Goal: Information Seeking & Learning: Learn about a topic

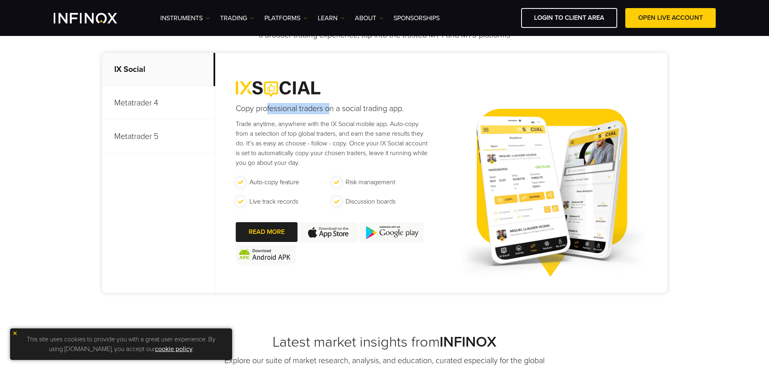
drag, startPoint x: 300, startPoint y: 114, endPoint x: 331, endPoint y: 111, distance: 30.4
click at [331, 111] on h4 "Copy professional traders on a social trading app." at bounding box center [332, 108] width 193 height 11
drag, startPoint x: 344, startPoint y: 105, endPoint x: 370, endPoint y: 106, distance: 26.3
click at [370, 106] on h4 "Copy professional traders on a social trading app." at bounding box center [332, 108] width 193 height 11
click at [372, 109] on h4 "Copy professional traders on a social trading app." at bounding box center [332, 108] width 193 height 11
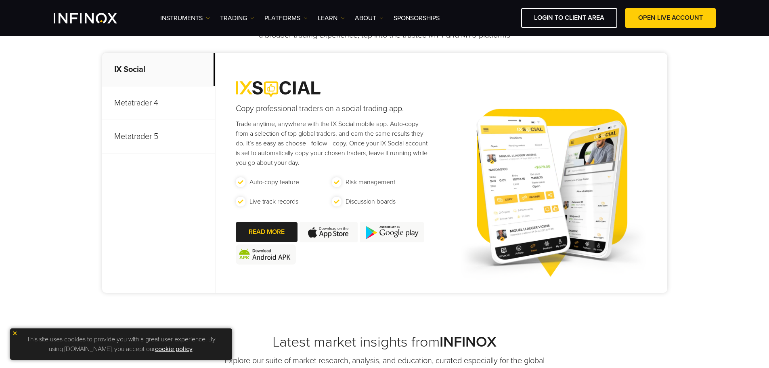
click at [156, 105] on p "Metatrader 4" at bounding box center [158, 102] width 113 height 33
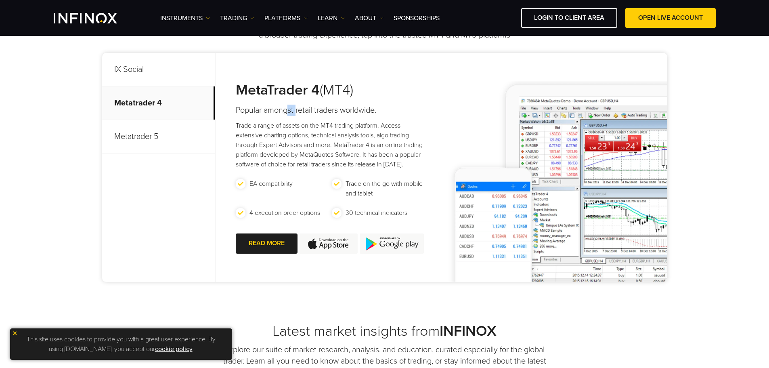
drag, startPoint x: 302, startPoint y: 113, endPoint x: 306, endPoint y: 113, distance: 4.1
click at [306, 113] on h4 "Popular amongst retail traders worldwide." at bounding box center [332, 110] width 193 height 11
drag, startPoint x: 264, startPoint y: 127, endPoint x: 336, endPoint y: 128, distance: 71.8
click at [336, 128] on p "Trade a range of assets on the MT4 trading platform. Access extensive charting …" at bounding box center [332, 145] width 193 height 48
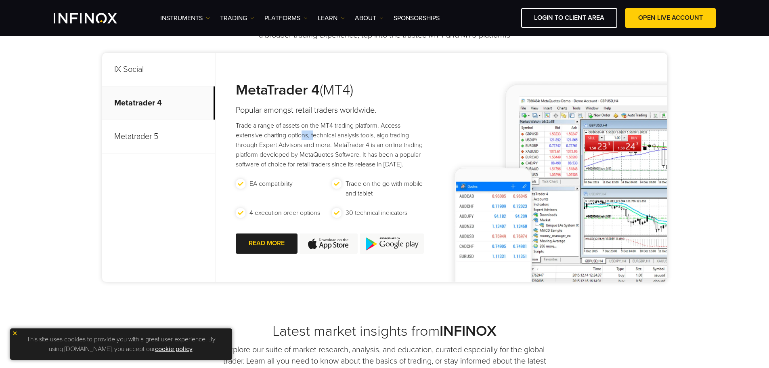
drag, startPoint x: 301, startPoint y: 136, endPoint x: 269, endPoint y: 136, distance: 31.5
click at [312, 132] on p "Trade a range of assets on the MT4 trading platform. Access extensive charting …" at bounding box center [332, 145] width 193 height 48
click at [134, 130] on p "Metatrader 5" at bounding box center [158, 136] width 113 height 33
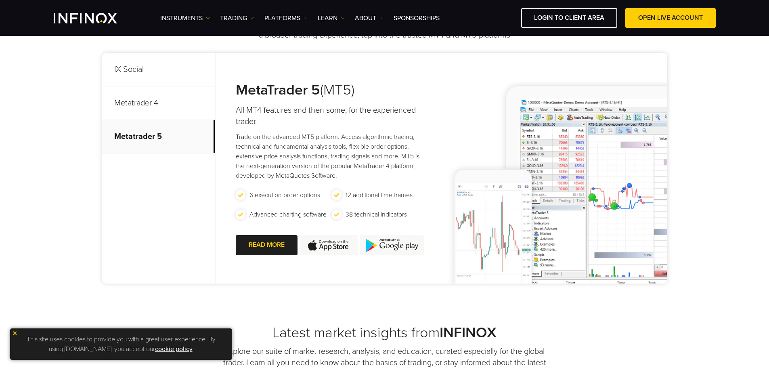
click at [163, 116] on p "Metatrader 4" at bounding box center [158, 102] width 113 height 33
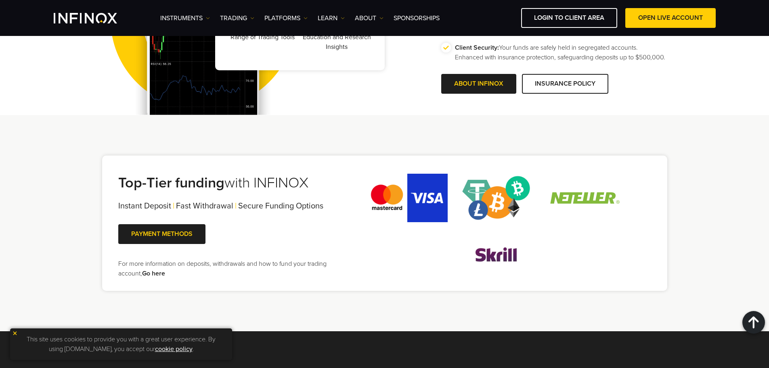
scroll to position [1534, 0]
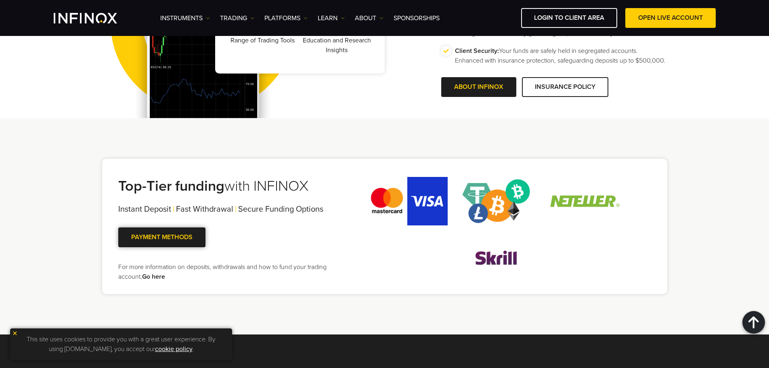
click at [162, 237] on span at bounding box center [162, 237] width 0 height 0
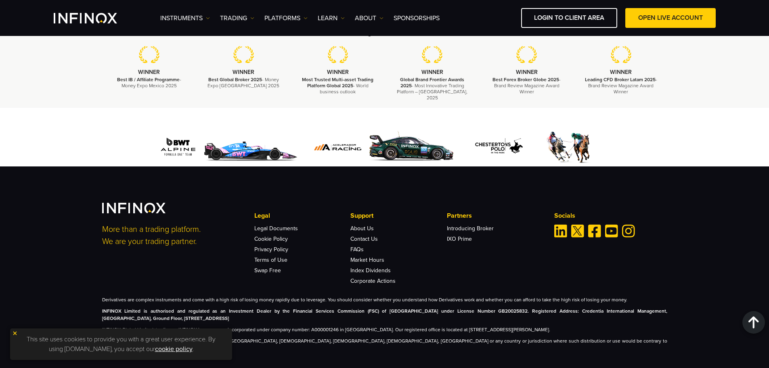
scroll to position [2677, 0]
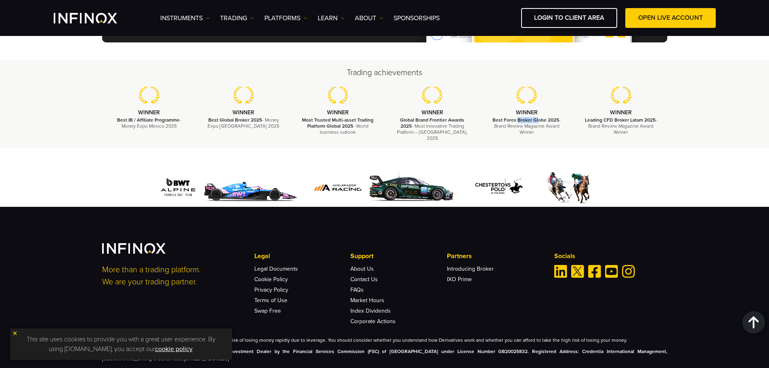
drag, startPoint x: 517, startPoint y: 121, endPoint x: 537, endPoint y: 119, distance: 20.3
click at [537, 119] on strong "Best Forex Broker Globe 2025" at bounding box center [525, 120] width 67 height 6
click at [554, 119] on strong "Best Forex Broker Globe 2025" at bounding box center [525, 120] width 67 height 6
drag, startPoint x: 509, startPoint y: 119, endPoint x: 548, endPoint y: 120, distance: 38.8
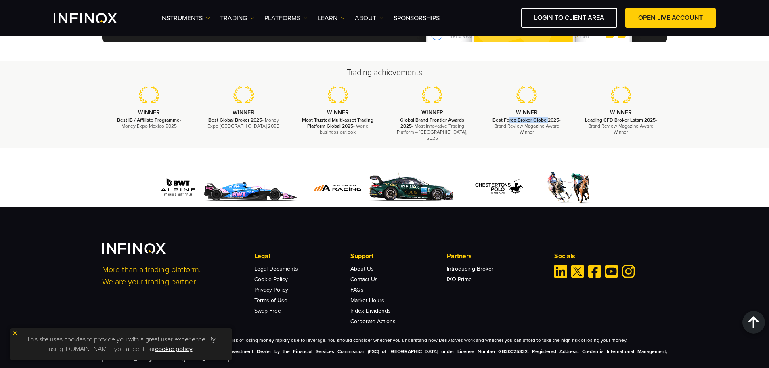
click at [548, 120] on strong "Best Forex Broker Globe 2025" at bounding box center [525, 120] width 67 height 6
drag, startPoint x: 506, startPoint y: 123, endPoint x: 530, endPoint y: 123, distance: 23.4
click at [530, 123] on p "Best Forex Broker Globe 2025 - Brand Review Magazine Award Winner" at bounding box center [527, 126] width 74 height 19
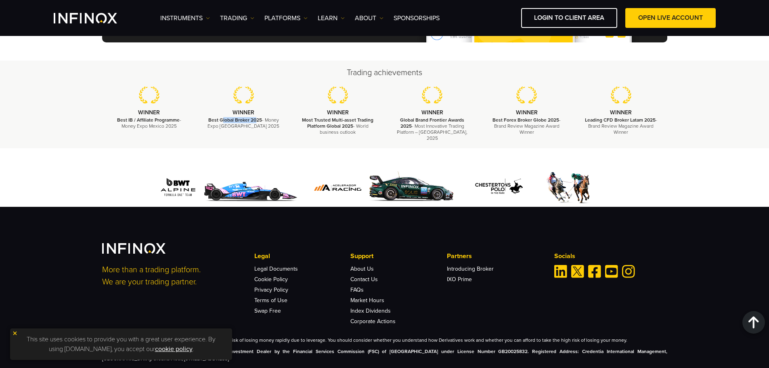
drag, startPoint x: 235, startPoint y: 117, endPoint x: 256, endPoint y: 117, distance: 20.6
click at [256, 117] on strong "Best Global Broker 2025" at bounding box center [235, 120] width 54 height 6
drag, startPoint x: 308, startPoint y: 117, endPoint x: 350, endPoint y: 117, distance: 42.8
click at [350, 117] on strong "Most Trusted Multi-asset Trading Platform Global 2025" at bounding box center [337, 123] width 71 height 12
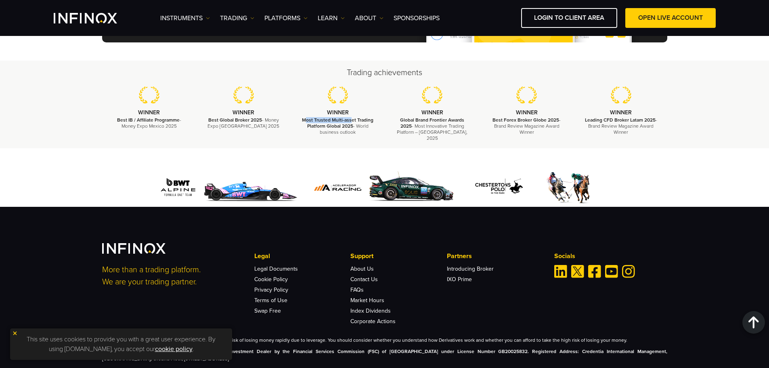
click at [350, 117] on strong "Most Trusted Multi-asset Trading Platform Global 2025" at bounding box center [337, 123] width 71 height 12
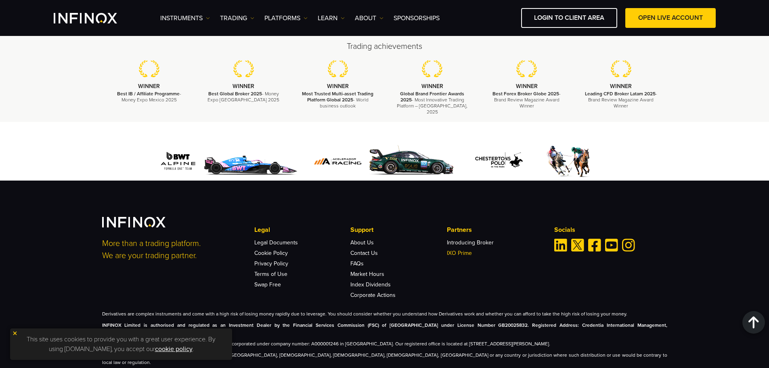
scroll to position [2717, 0]
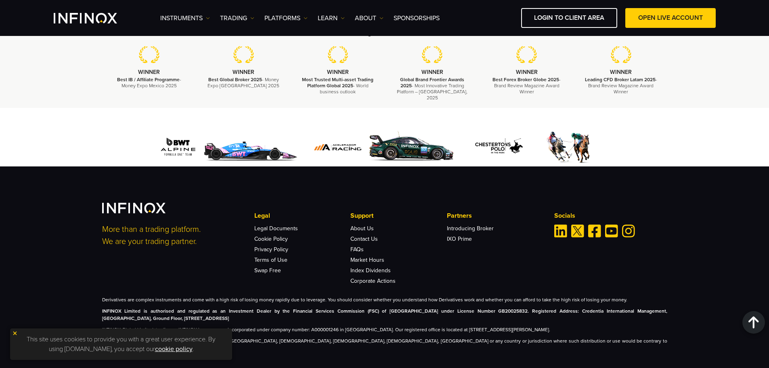
click at [17, 331] on img at bounding box center [15, 333] width 6 height 6
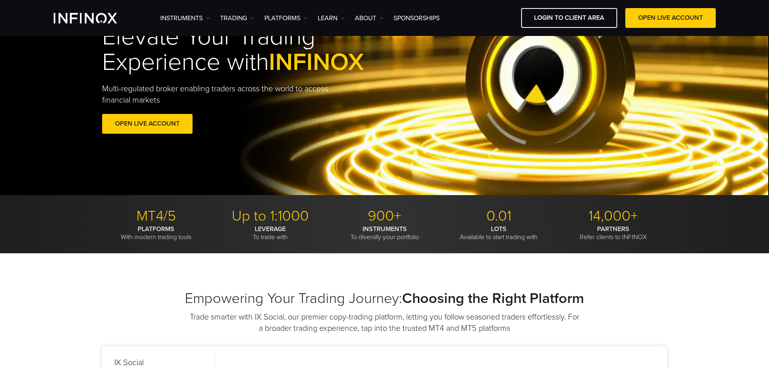
scroll to position [0, 0]
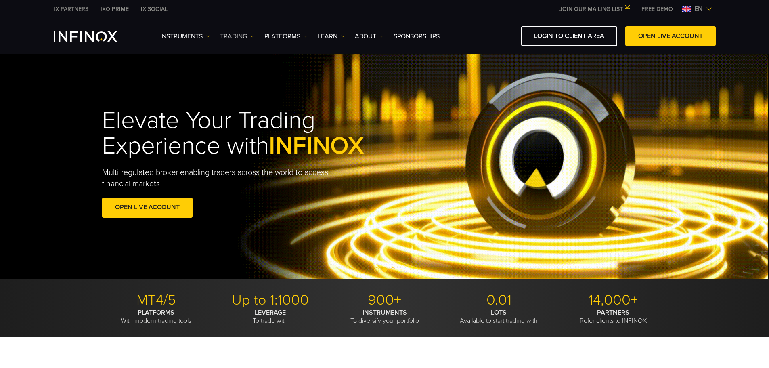
click at [241, 36] on link "TRADING" at bounding box center [237, 36] width 34 height 10
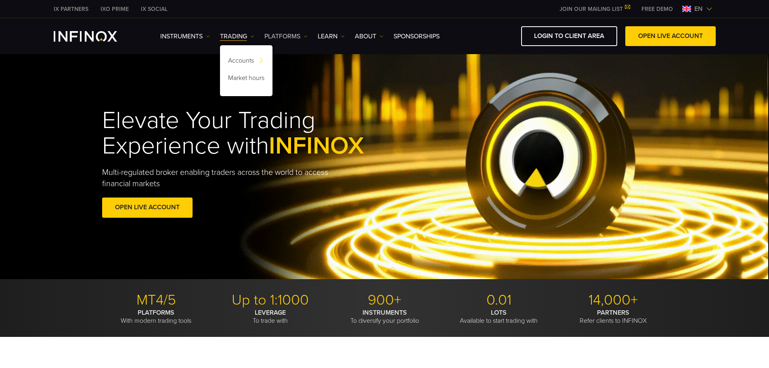
click at [294, 38] on link "PLATFORMS" at bounding box center [285, 36] width 43 height 10
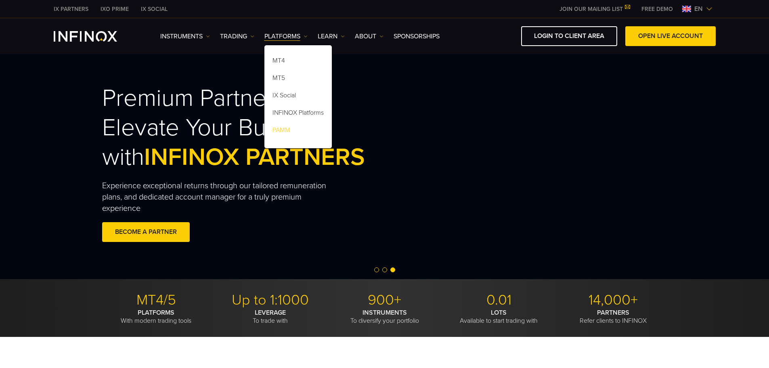
click at [303, 130] on link "PAMM" at bounding box center [297, 131] width 67 height 17
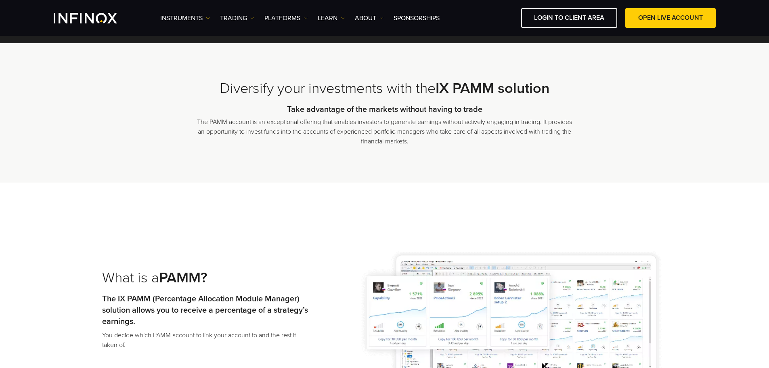
scroll to position [283, 0]
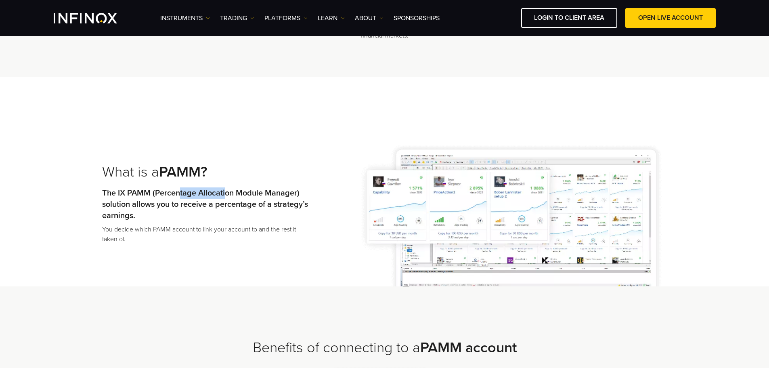
drag, startPoint x: 178, startPoint y: 195, endPoint x: 230, endPoint y: 201, distance: 52.0
click at [227, 199] on p "The IX PAMM (Percentage Allocation Module Manager) solution allows you to recei…" at bounding box center [205, 204] width 206 height 34
click at [231, 201] on strong "The IX PAMM (Percentage Allocation Module Manager) solution allows you to recei…" at bounding box center [205, 204] width 206 height 32
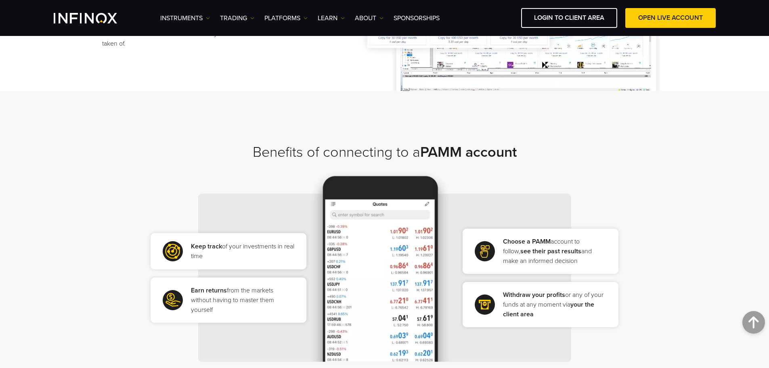
scroll to position [484, 0]
